Goal: Check status: Check status

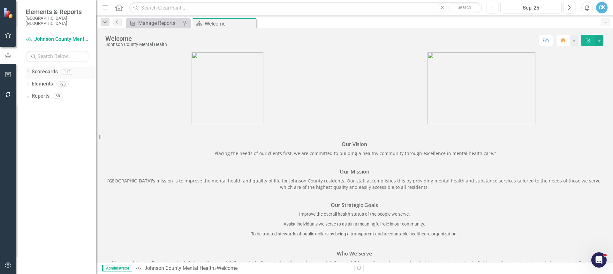
click at [28, 71] on icon "Dropdown" at bounding box center [28, 73] width 4 height 4
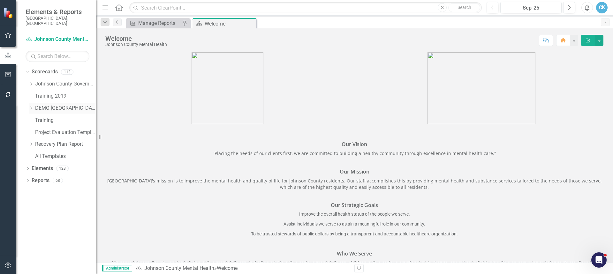
click at [32, 106] on icon "Dropdown" at bounding box center [31, 108] width 5 height 4
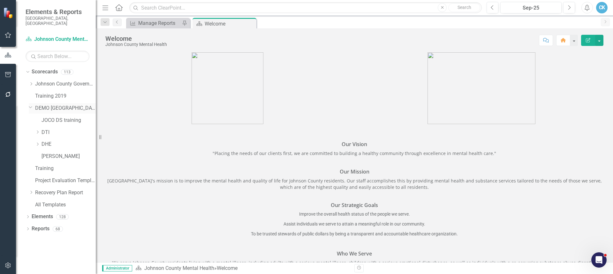
click at [32, 105] on icon "Dropdown" at bounding box center [31, 107] width 4 height 5
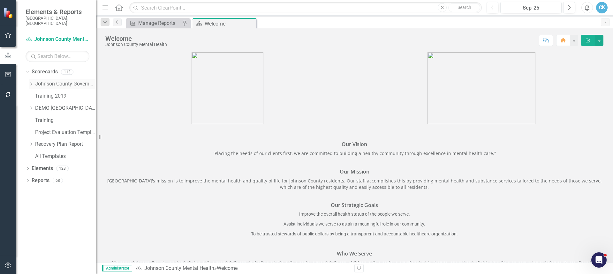
click at [30, 81] on div "Dropdown" at bounding box center [31, 83] width 5 height 5
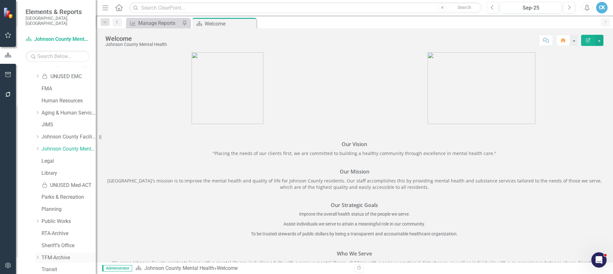
scroll to position [160, 0]
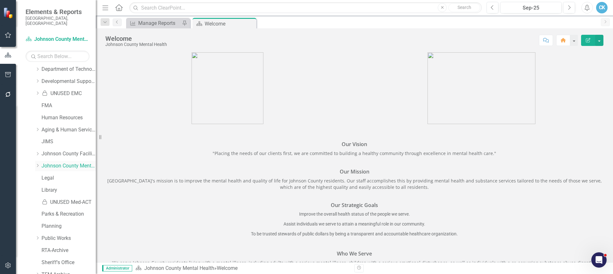
click at [37, 164] on icon "Dropdown" at bounding box center [37, 166] width 5 height 4
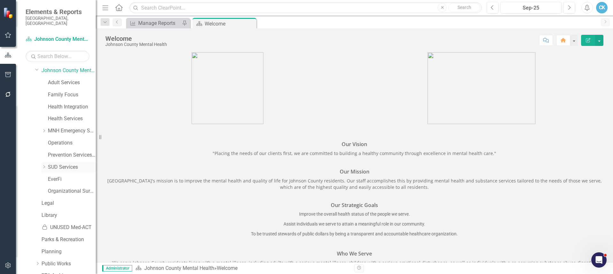
scroll to position [256, 0]
click at [68, 127] on link "MNH Emergency Services" at bounding box center [72, 130] width 48 height 7
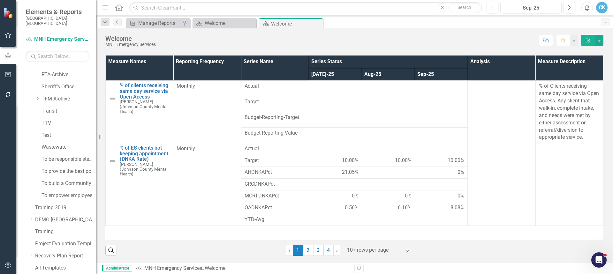
scroll to position [476, 0]
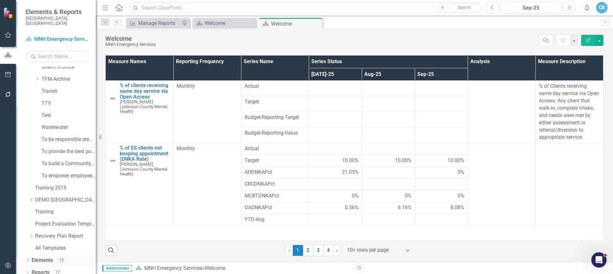
drag, startPoint x: 27, startPoint y: 255, endPoint x: 30, endPoint y: 254, distance: 3.3
click at [28, 259] on icon "Dropdown" at bounding box center [28, 261] width 4 height 4
click at [38, 257] on link "Elements" at bounding box center [42, 260] width 21 height 7
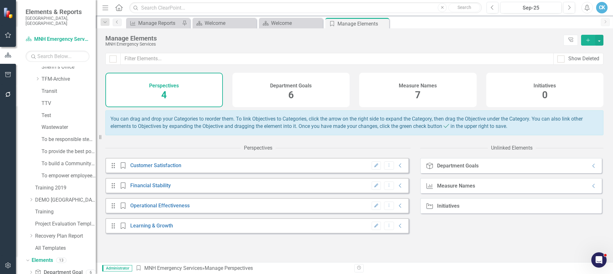
click at [419, 87] on h4 "Measure Names" at bounding box center [418, 86] width 38 height 6
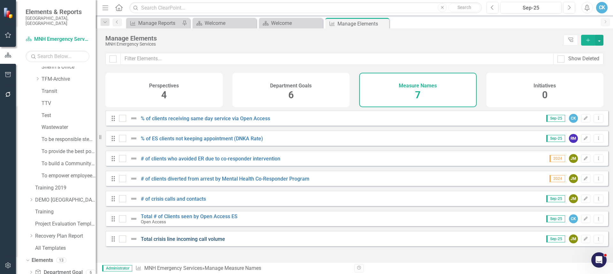
click at [193, 242] on link "Total crisis line incoming call volume" at bounding box center [183, 239] width 84 height 6
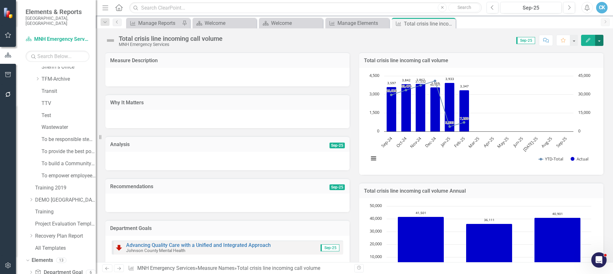
click at [600, 41] on button "button" at bounding box center [599, 40] width 8 height 11
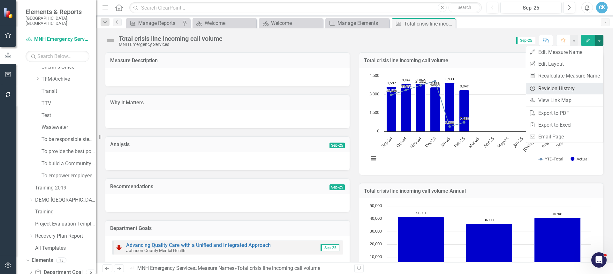
click at [556, 89] on link "Revision History Revision History" at bounding box center [564, 89] width 77 height 12
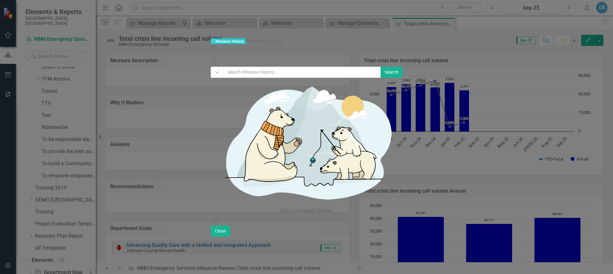
click at [217, 60] on icon "Close" at bounding box center [214, 62] width 6 height 5
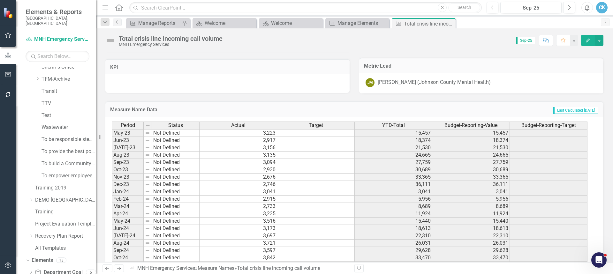
scroll to position [772, 0]
